Goal: Task Accomplishment & Management: Use online tool/utility

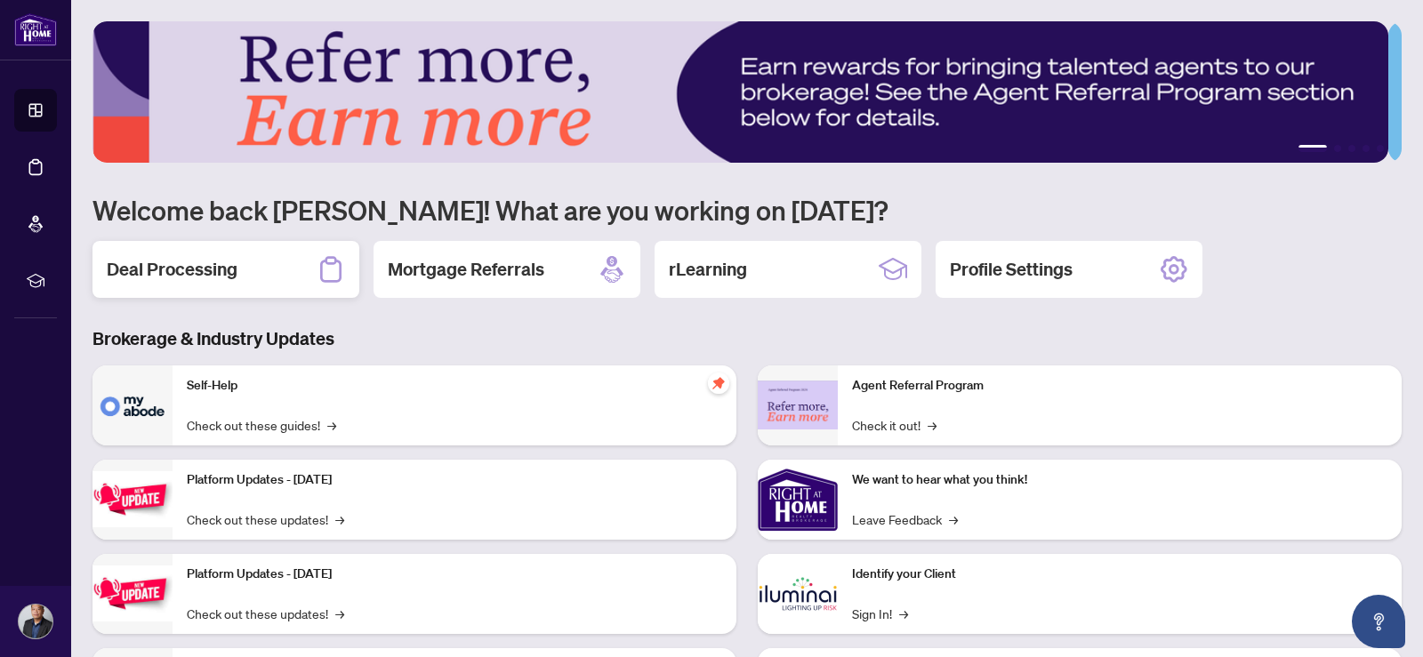
click at [288, 264] on div "Deal Processing" at bounding box center [226, 269] width 267 height 57
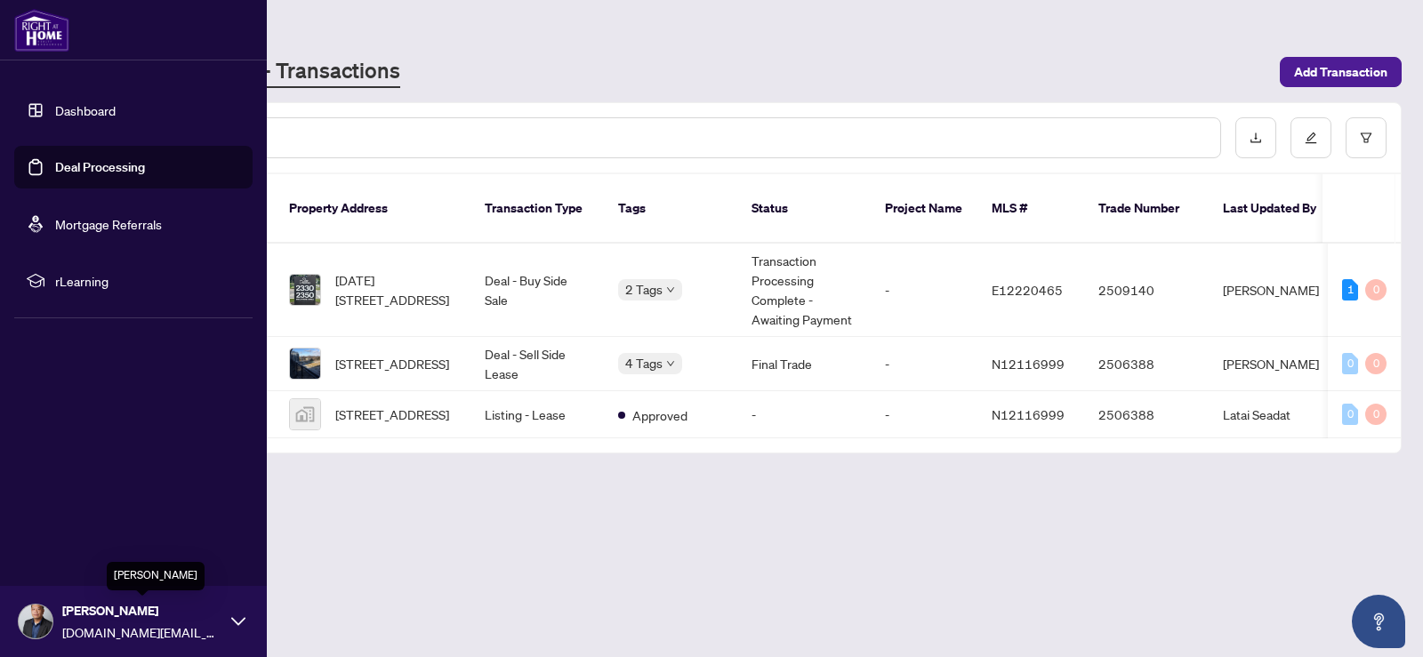
click at [111, 614] on span "[PERSON_NAME]" at bounding box center [142, 611] width 160 height 20
click at [69, 514] on span "Logout" at bounding box center [72, 516] width 40 height 28
